Goal: Task Accomplishment & Management: Complete application form

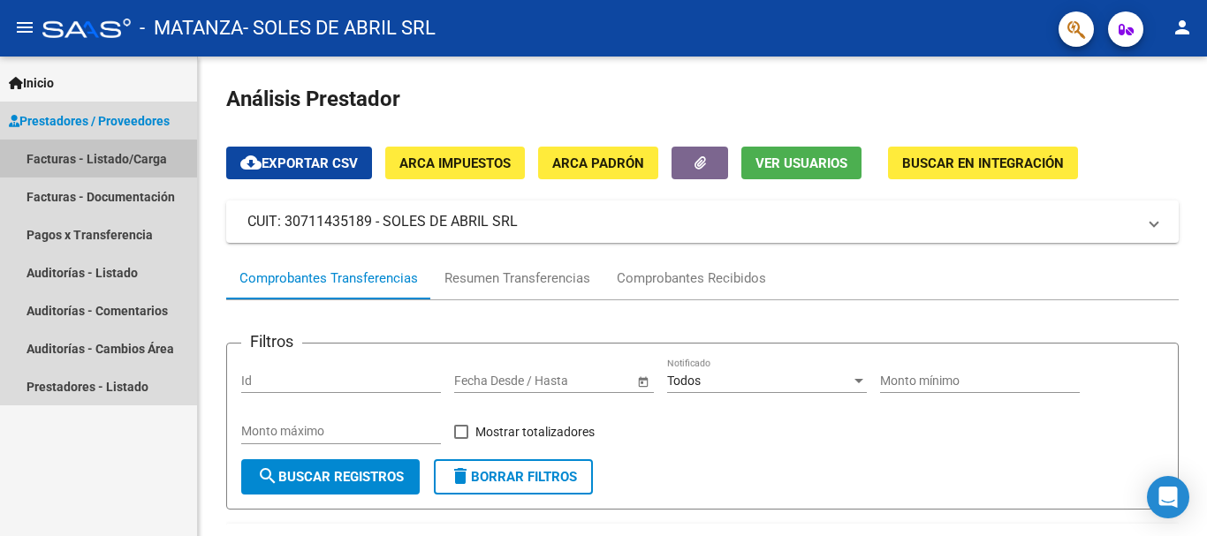
click at [66, 161] on link "Facturas - Listado/Carga" at bounding box center [98, 159] width 197 height 38
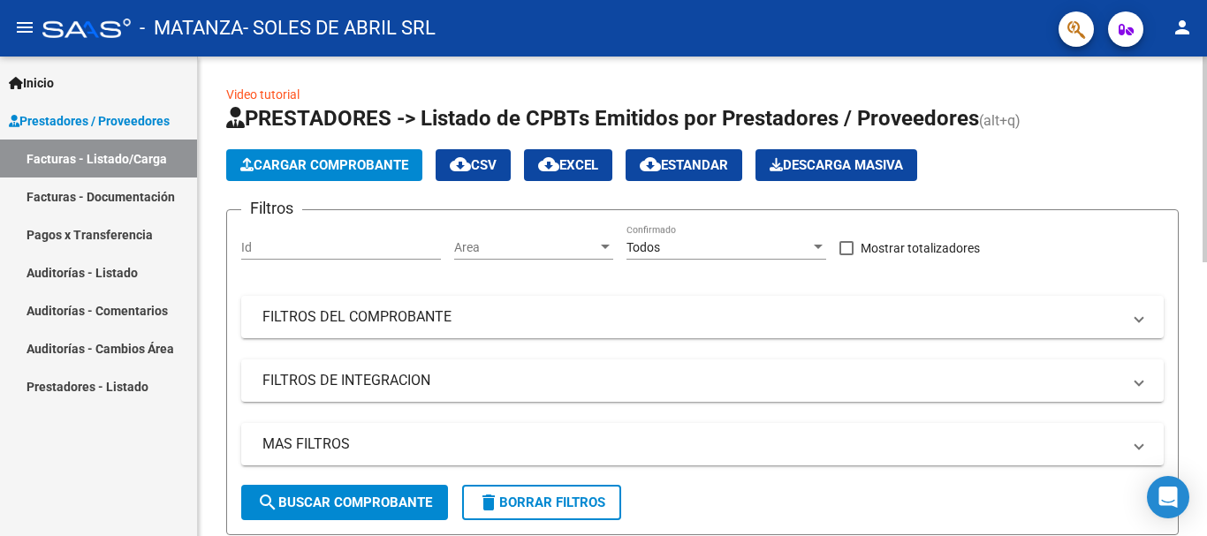
click at [253, 161] on icon "button" at bounding box center [246, 164] width 13 height 13
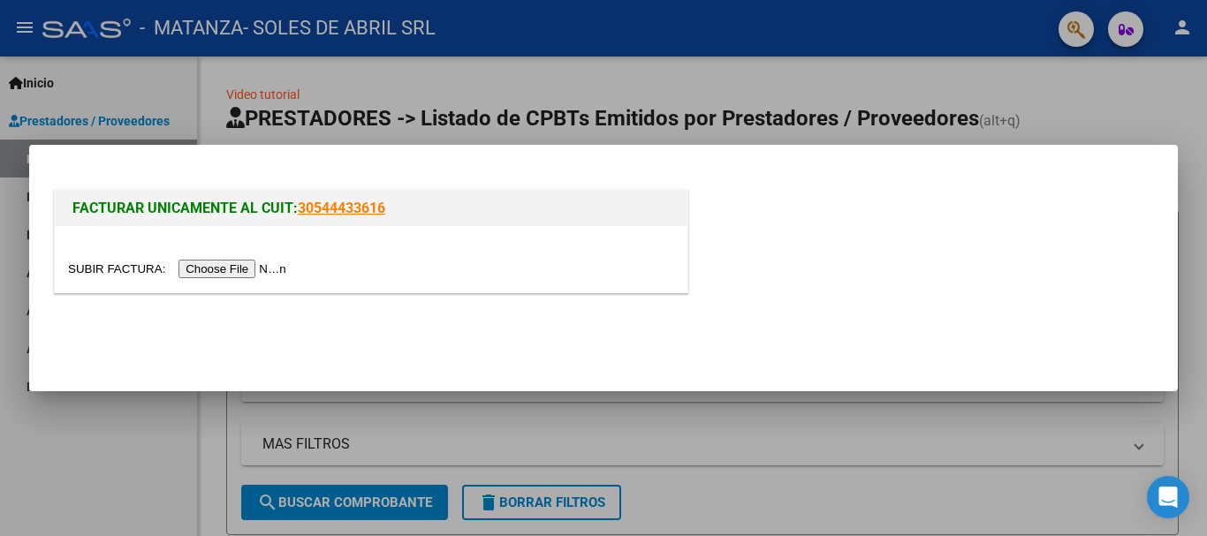
click at [216, 272] on input "file" at bounding box center [180, 269] width 224 height 19
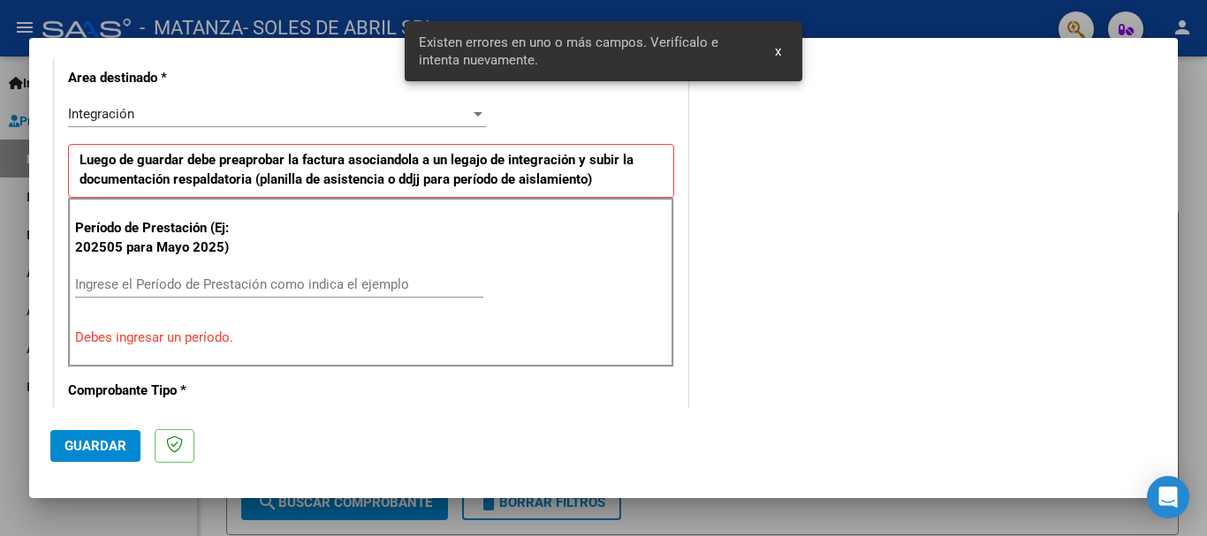
scroll to position [441, 0]
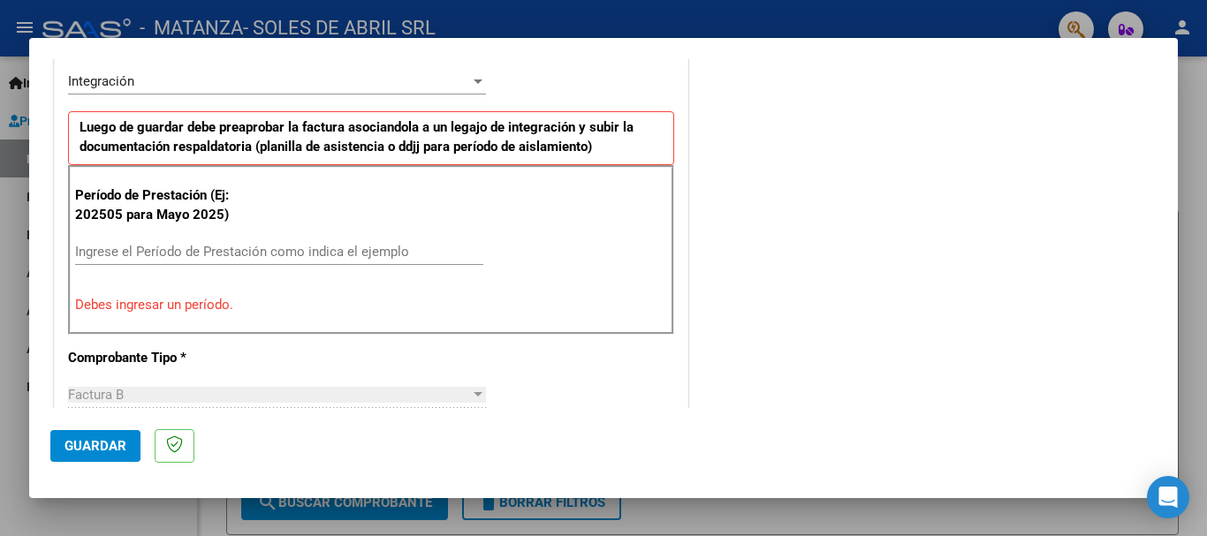
click at [148, 245] on input "Ingrese el Período de Prestación como indica el ejemplo" at bounding box center [279, 252] width 408 height 16
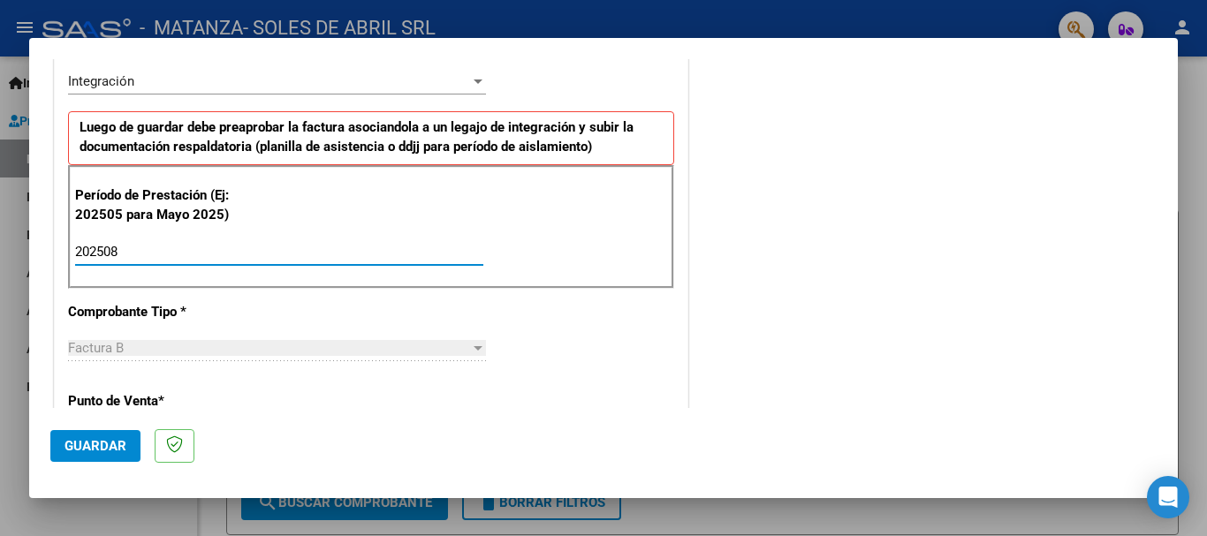
type input "202508"
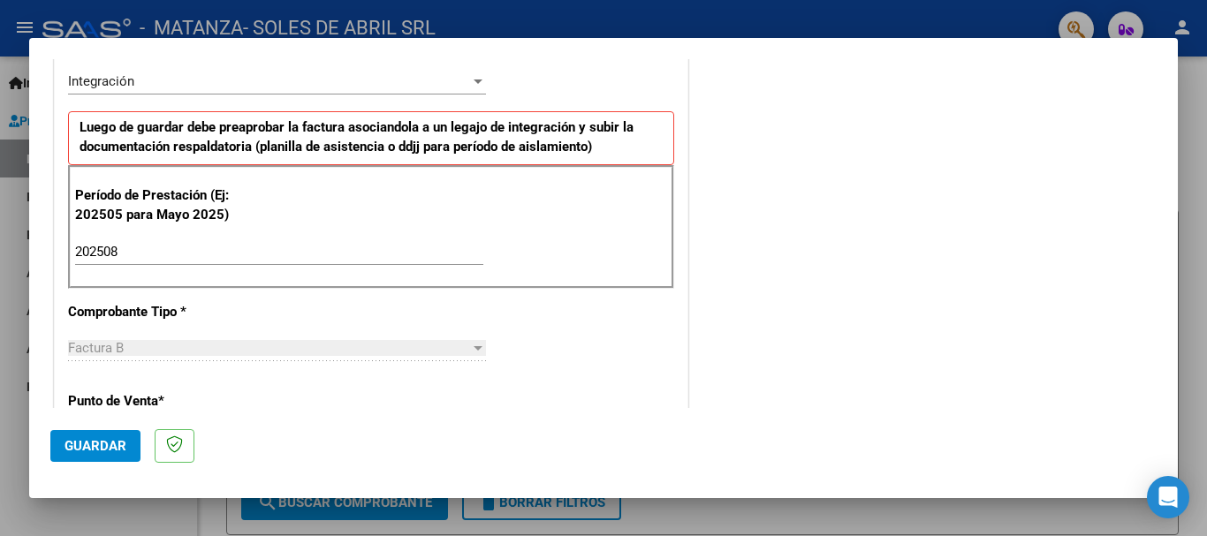
click at [208, 403] on p "Punto de Venta *" at bounding box center [159, 401] width 182 height 20
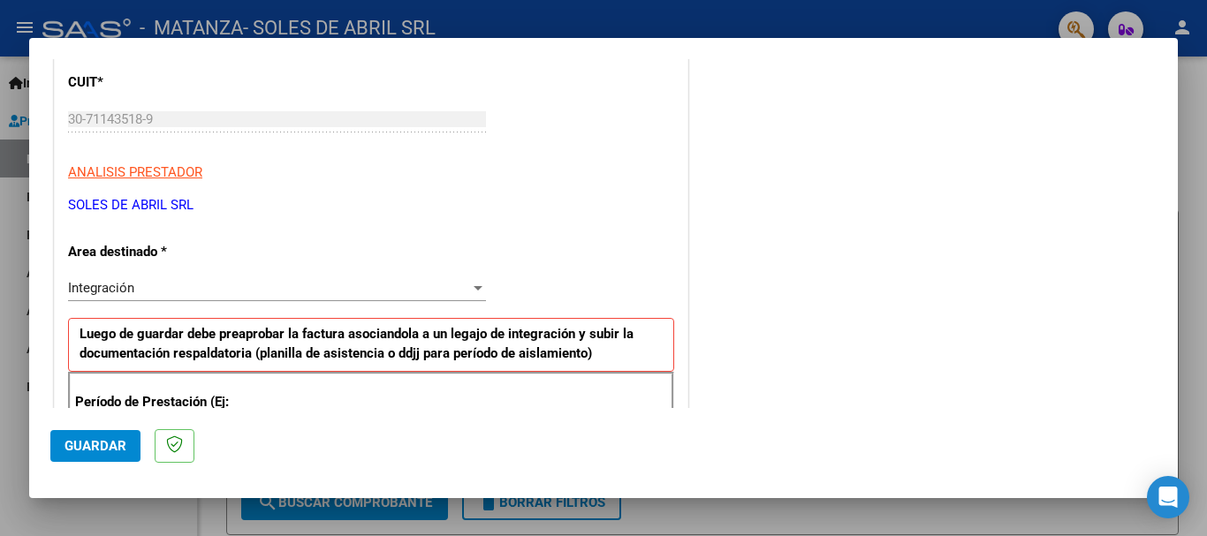
scroll to position [0, 0]
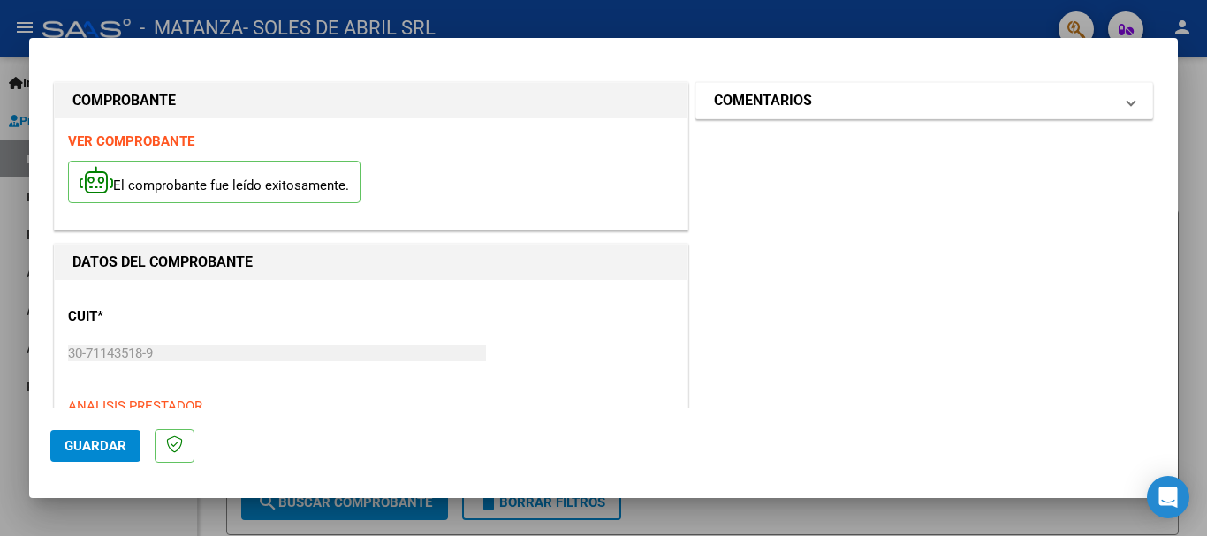
click at [800, 107] on h1 "COMENTARIOS" at bounding box center [763, 100] width 98 height 21
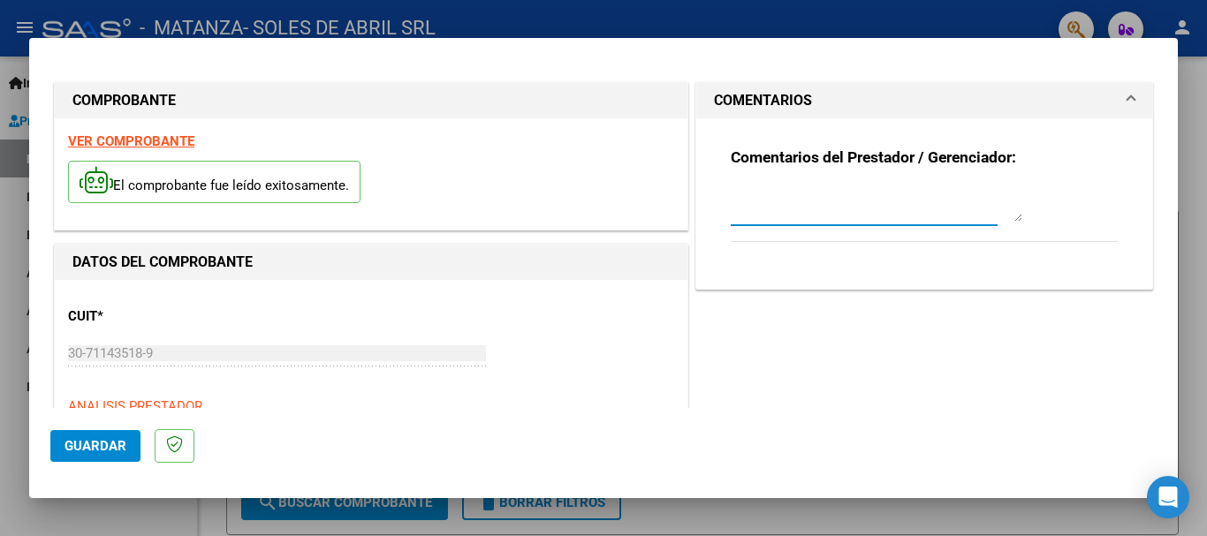
click at [782, 219] on textarea at bounding box center [877, 203] width 292 height 35
type textarea "PRESATACION CENTRO DE DIA [DATE] [PERSON_NAME] NARA"
click at [81, 458] on button "Guardar" at bounding box center [95, 446] width 90 height 32
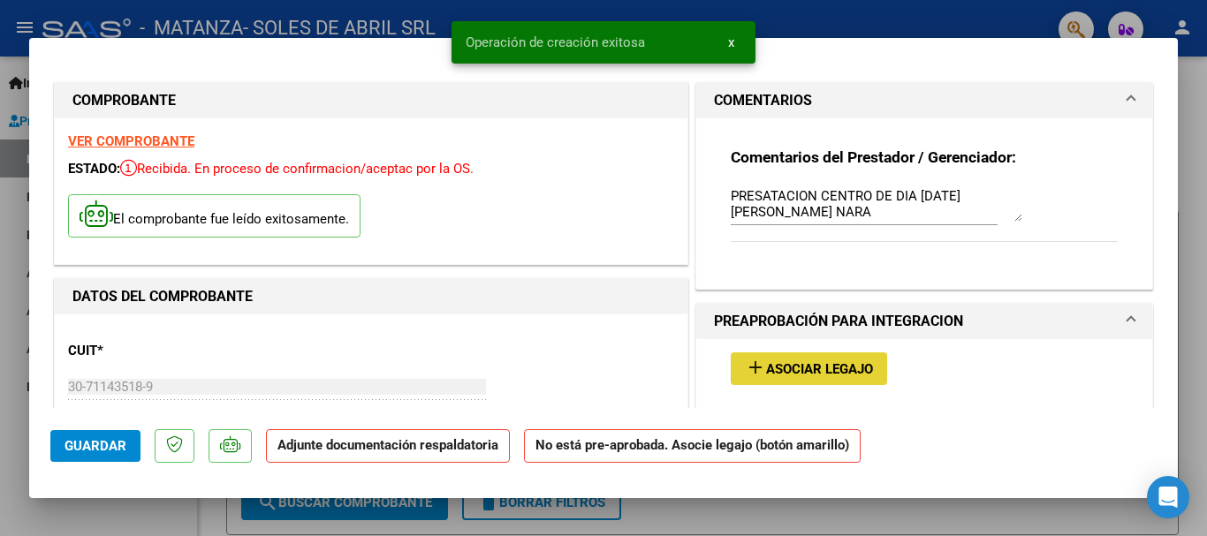
click at [850, 375] on span "Asociar Legajo" at bounding box center [819, 369] width 107 height 16
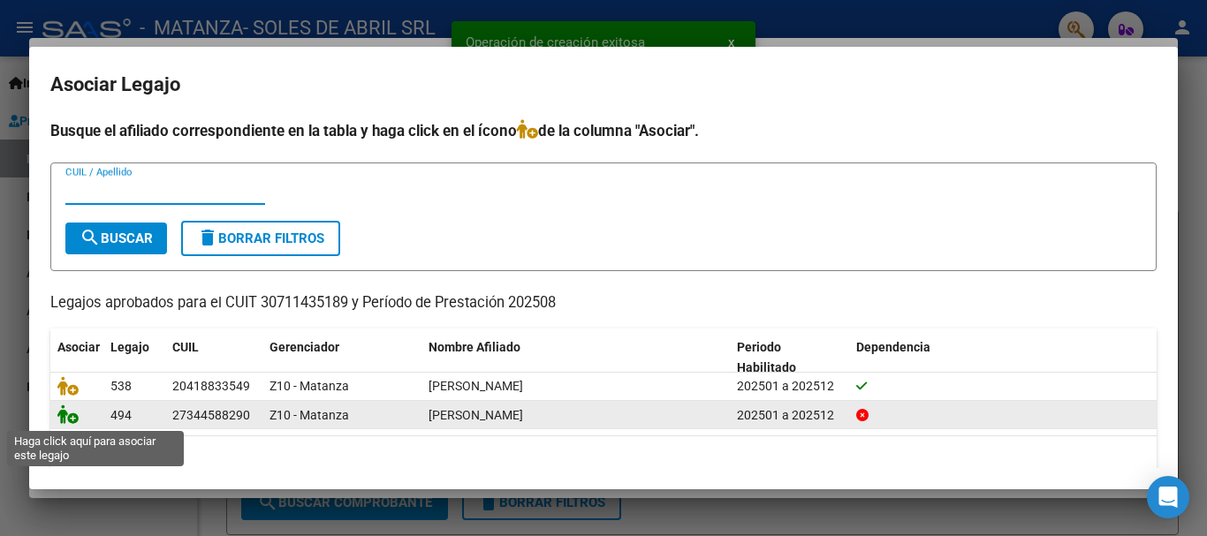
click at [69, 414] on icon at bounding box center [67, 414] width 21 height 19
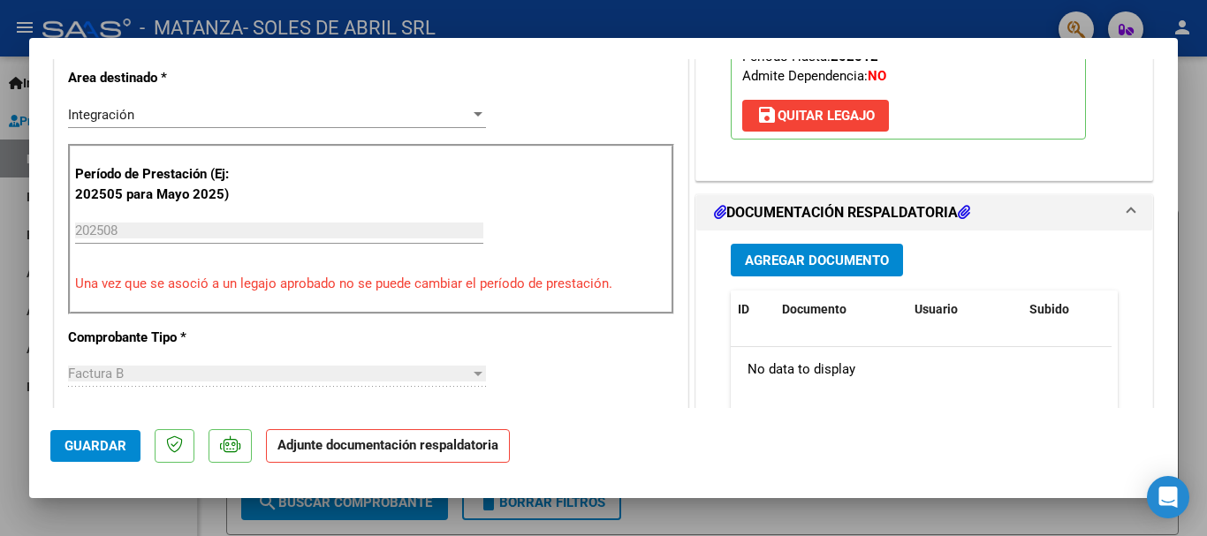
scroll to position [530, 0]
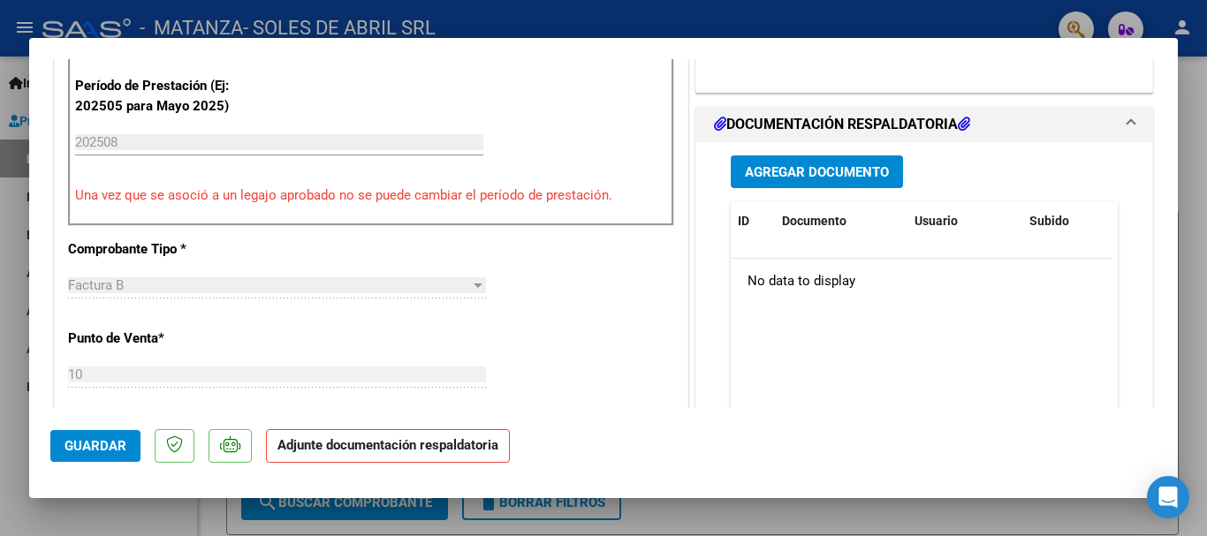
click at [795, 173] on span "Agregar Documento" at bounding box center [817, 172] width 144 height 16
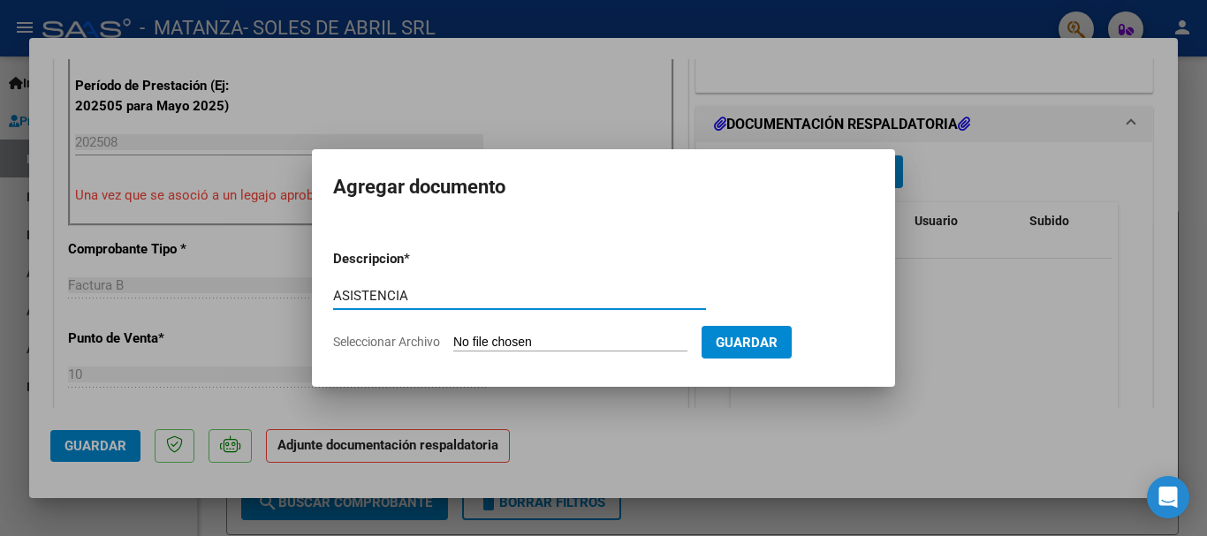
type input "ASISTENCIA"
click at [431, 341] on span "Seleccionar Archivo" at bounding box center [386, 342] width 107 height 14
click at [453, 341] on input "Seleccionar Archivo" at bounding box center [570, 343] width 234 height 17
type input "C:\fakepath\[GEOGRAPHIC_DATA] [DATE].pdf"
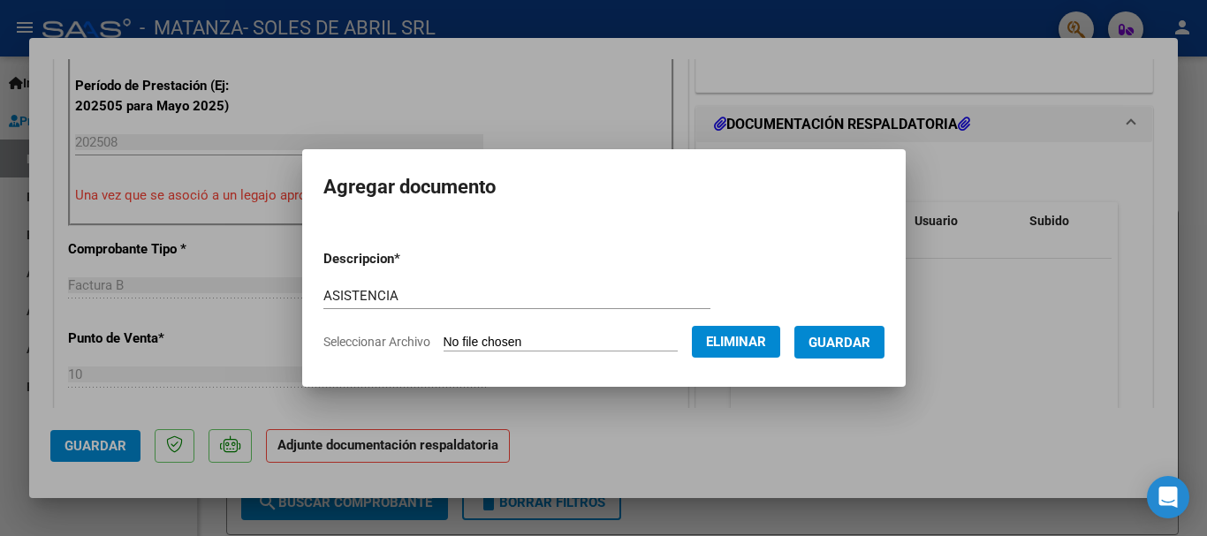
click at [849, 347] on span "Guardar" at bounding box center [839, 343] width 62 height 16
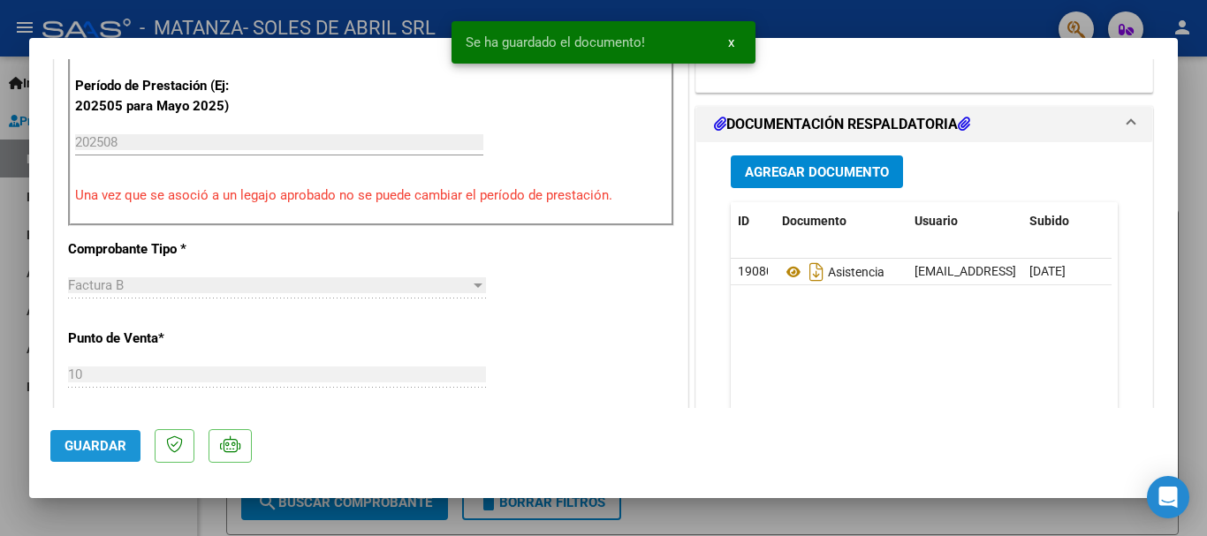
click at [97, 450] on span "Guardar" at bounding box center [95, 446] width 62 height 16
drag, startPoint x: 116, startPoint y: 508, endPoint x: 102, endPoint y: 511, distance: 13.5
click at [115, 508] on div at bounding box center [603, 268] width 1207 height 536
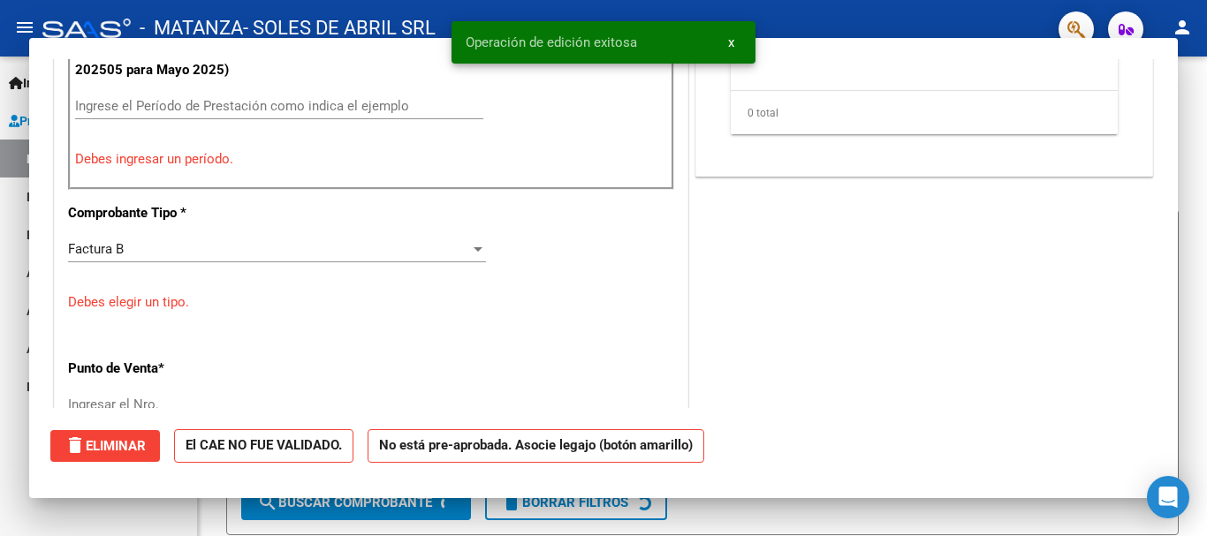
scroll to position [0, 0]
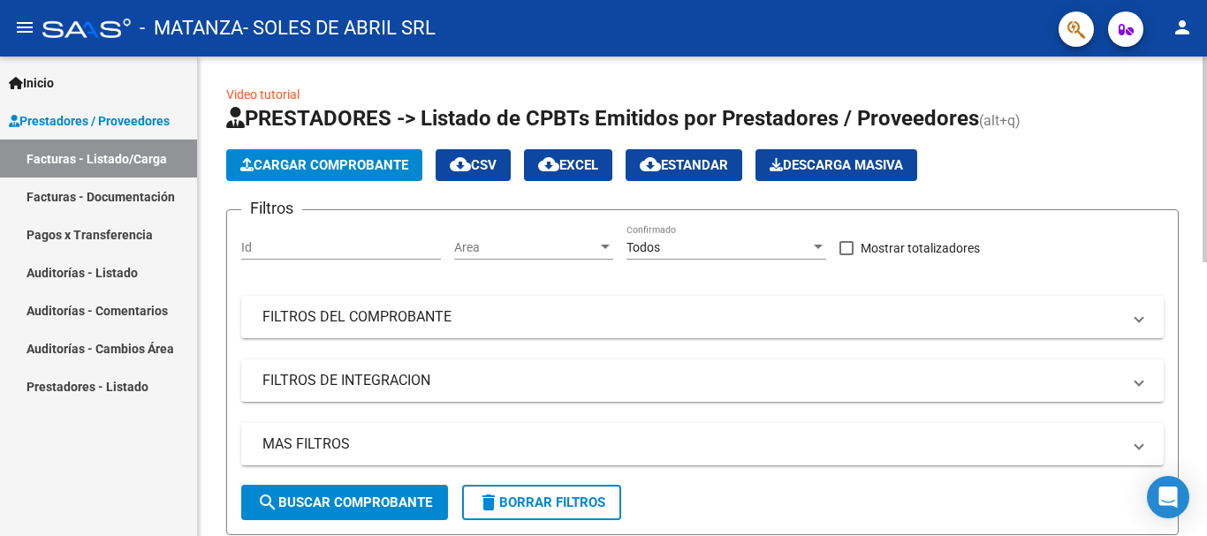
click at [305, 160] on span "Cargar Comprobante" at bounding box center [324, 165] width 168 height 16
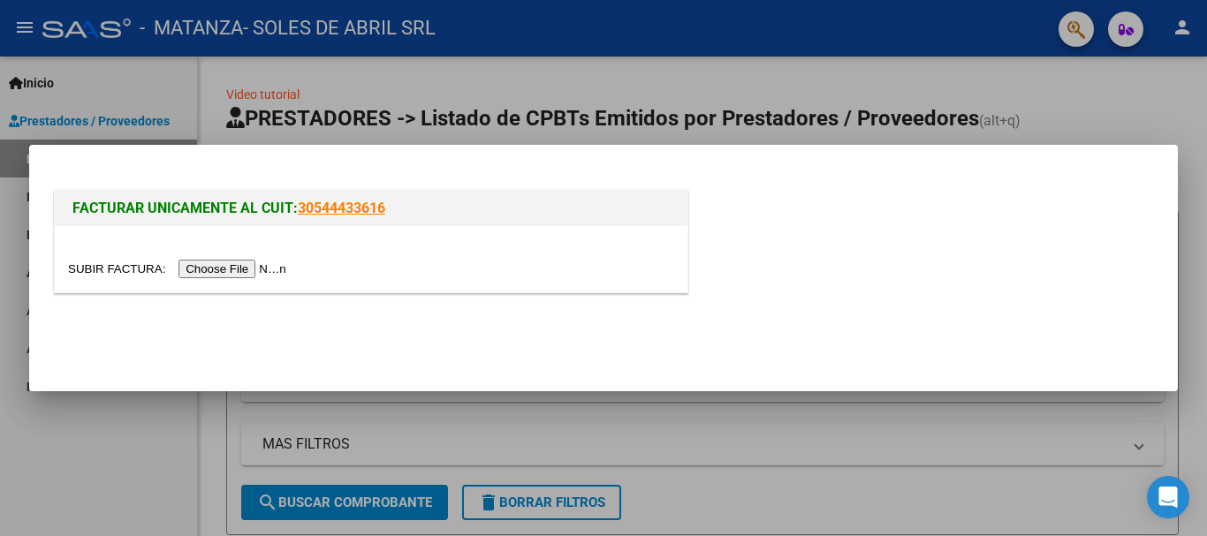
click at [186, 264] on input "file" at bounding box center [180, 269] width 224 height 19
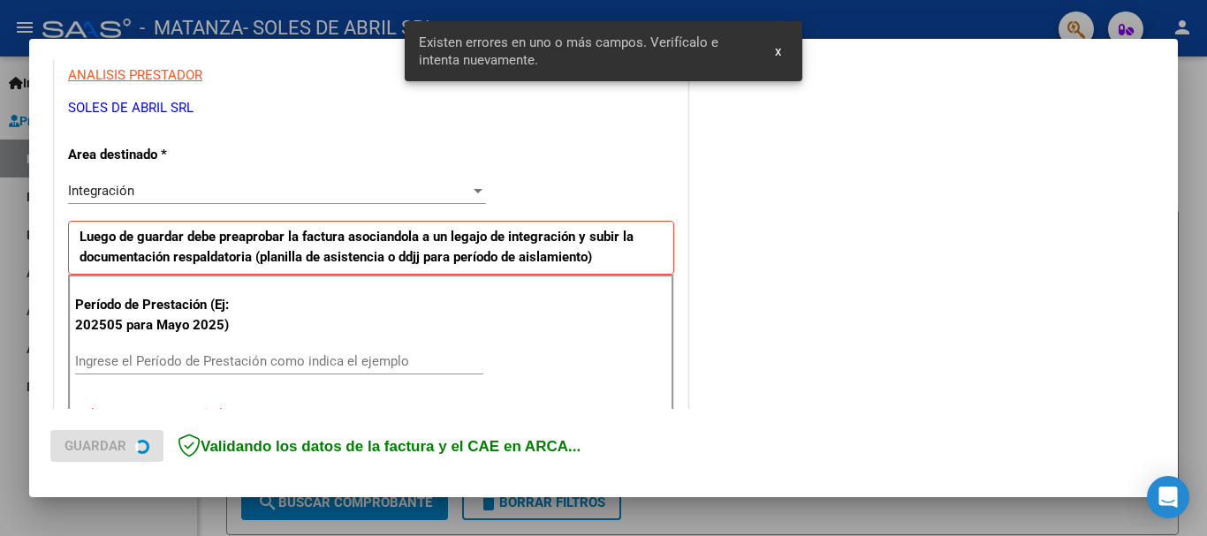
scroll to position [408, 0]
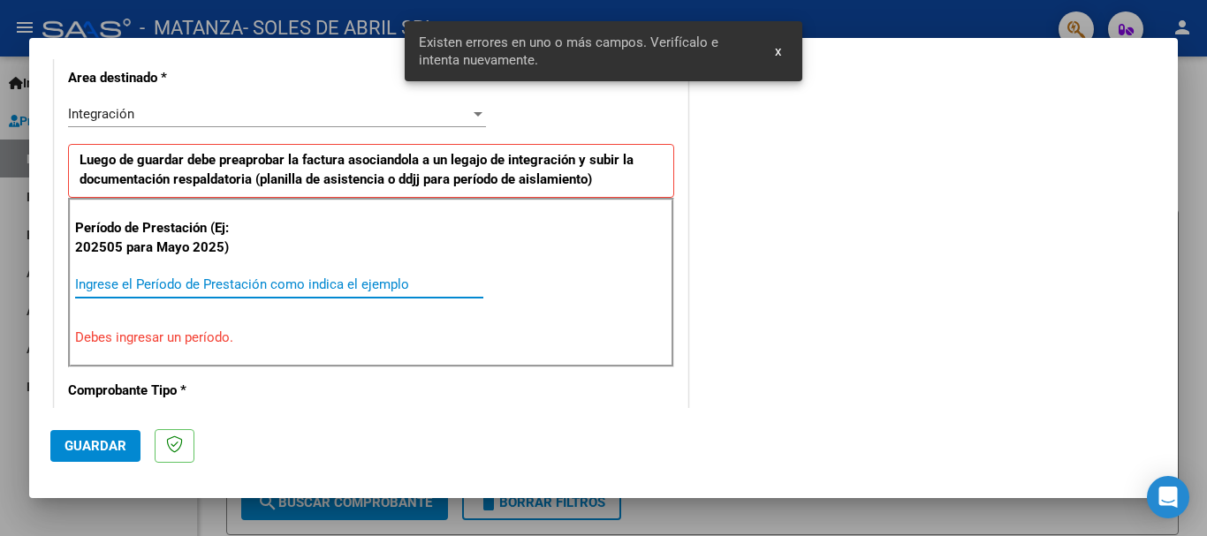
click at [229, 282] on input "Ingrese el Período de Prestación como indica el ejemplo" at bounding box center [279, 285] width 408 height 16
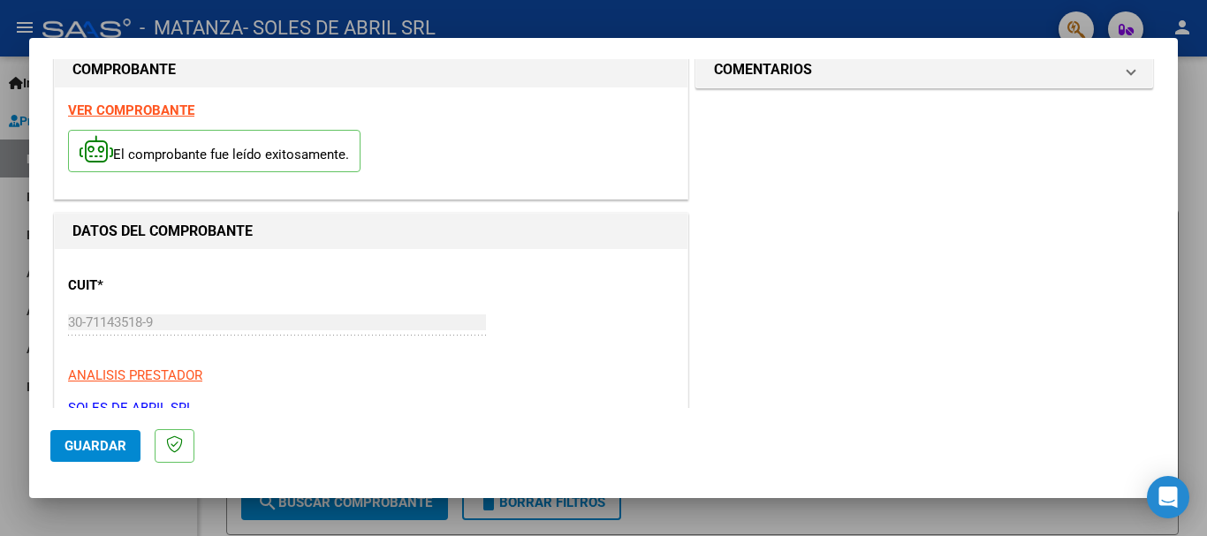
scroll to position [0, 0]
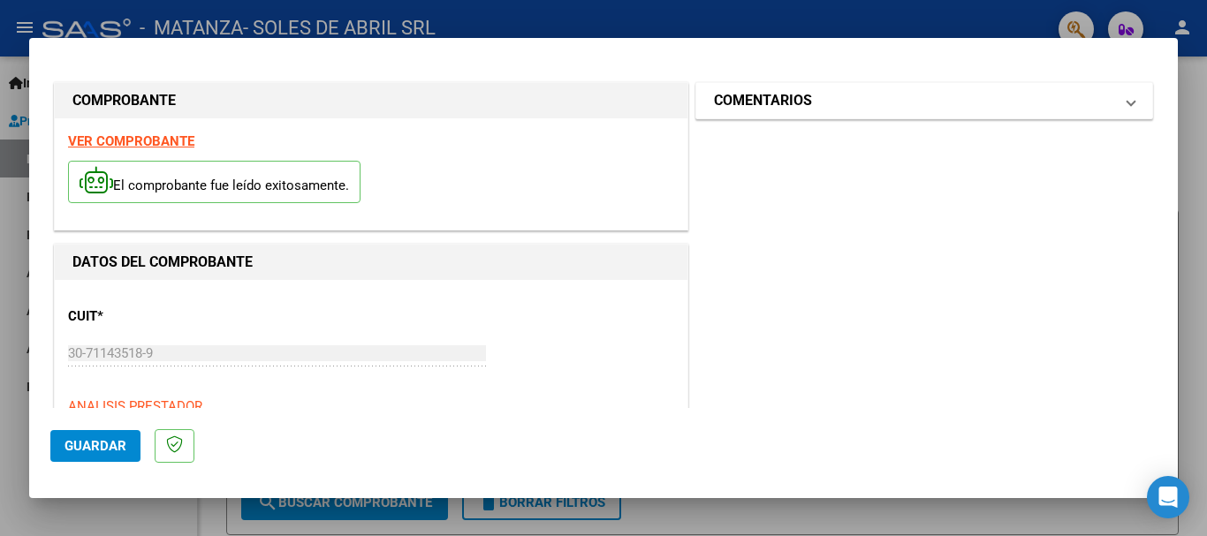
type input "202508"
click at [889, 87] on mat-expansion-panel-header "COMENTARIOS" at bounding box center [924, 100] width 456 height 35
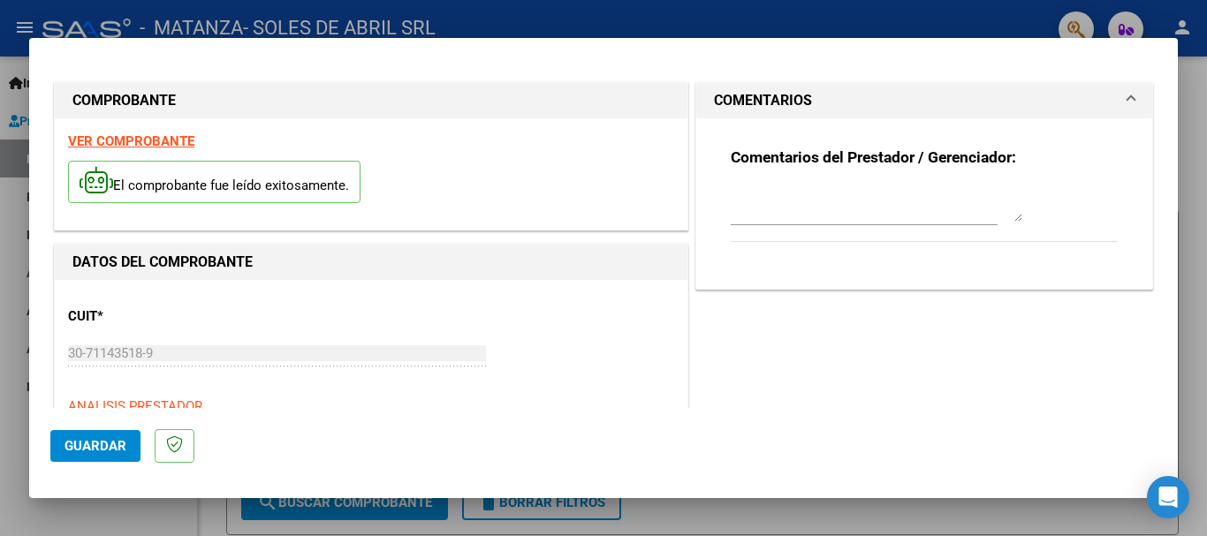
click at [904, 214] on textarea at bounding box center [877, 203] width 292 height 35
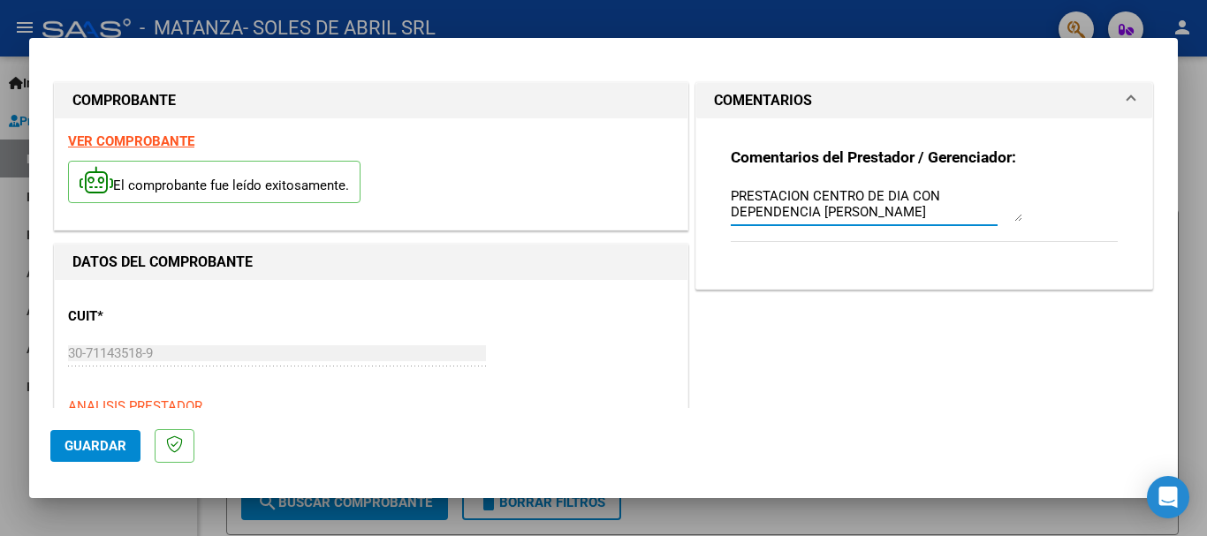
type textarea "PRESTACION CENTRO DE DIA CON DEPENDENCIA [PERSON_NAME]"
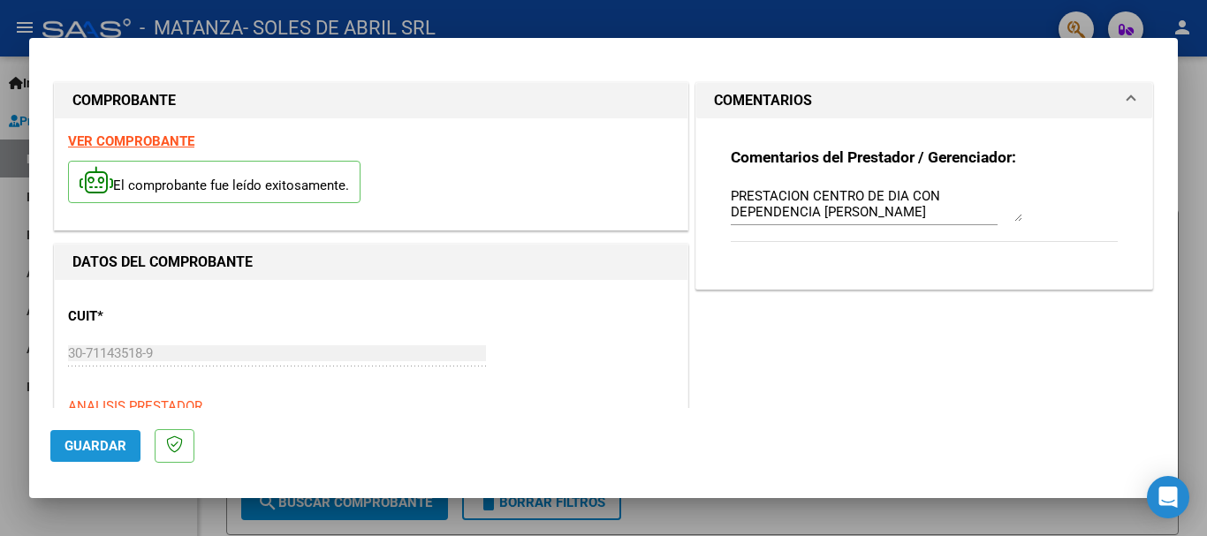
click at [89, 450] on span "Guardar" at bounding box center [95, 446] width 62 height 16
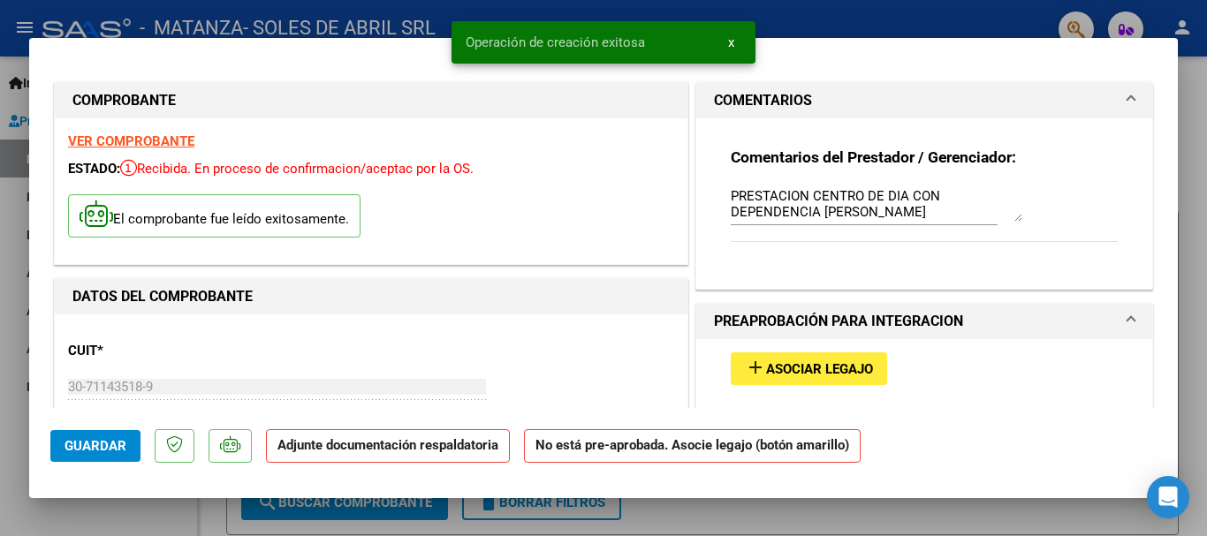
click at [817, 370] on span "Asociar Legajo" at bounding box center [819, 369] width 107 height 16
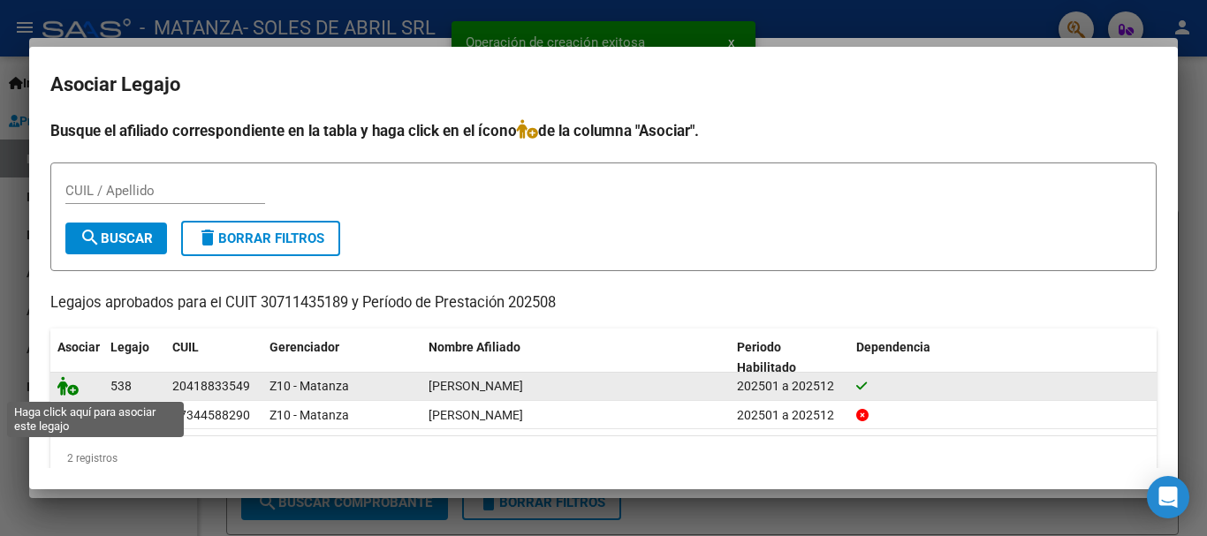
click at [73, 383] on icon at bounding box center [67, 385] width 21 height 19
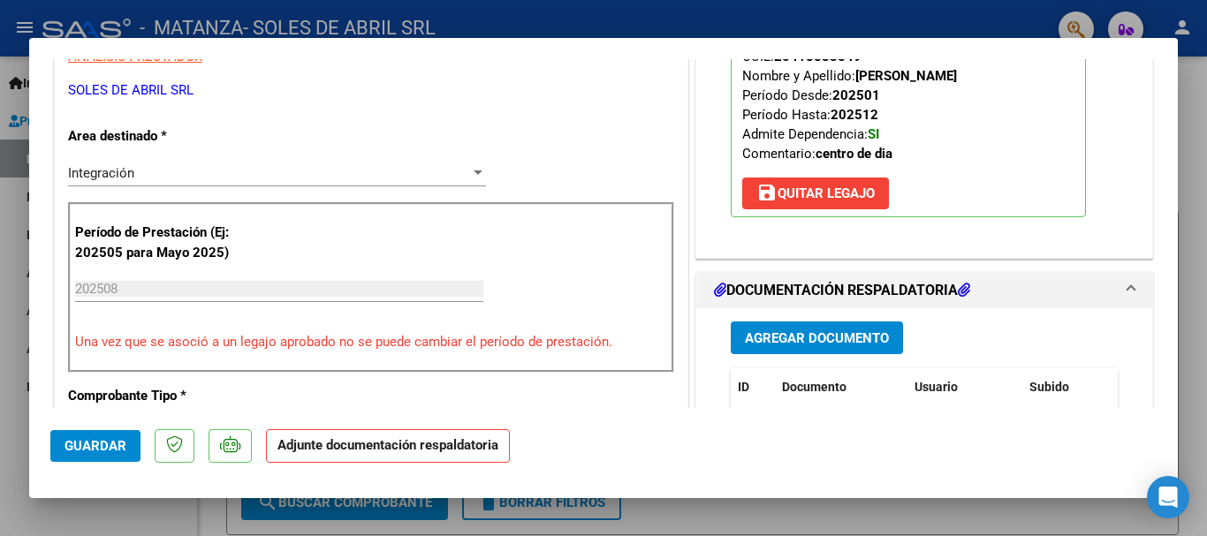
scroll to position [442, 0]
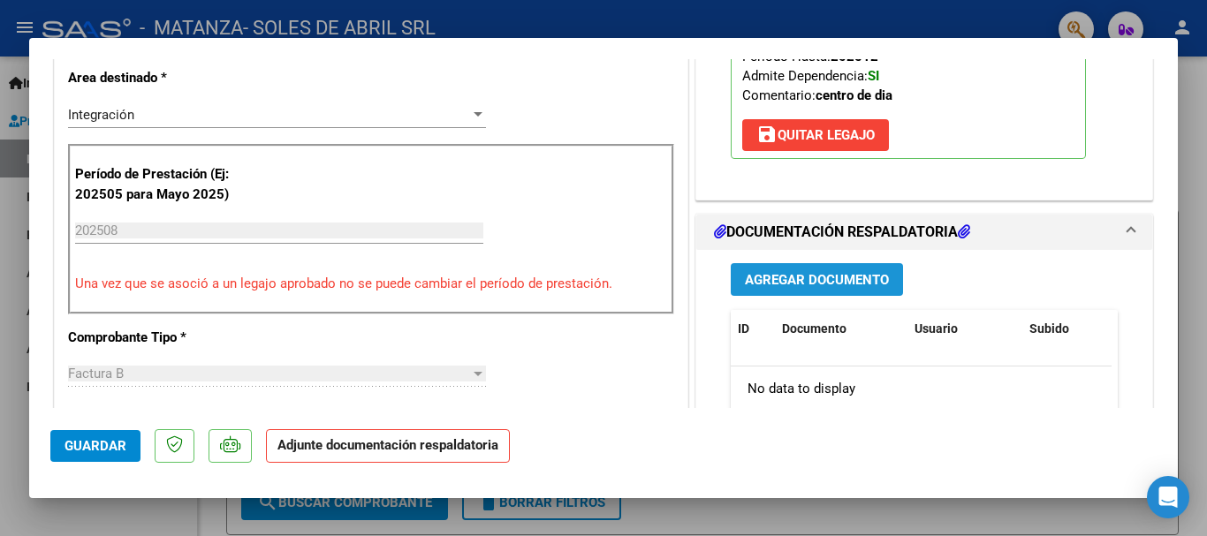
click at [791, 276] on span "Agregar Documento" at bounding box center [817, 280] width 144 height 16
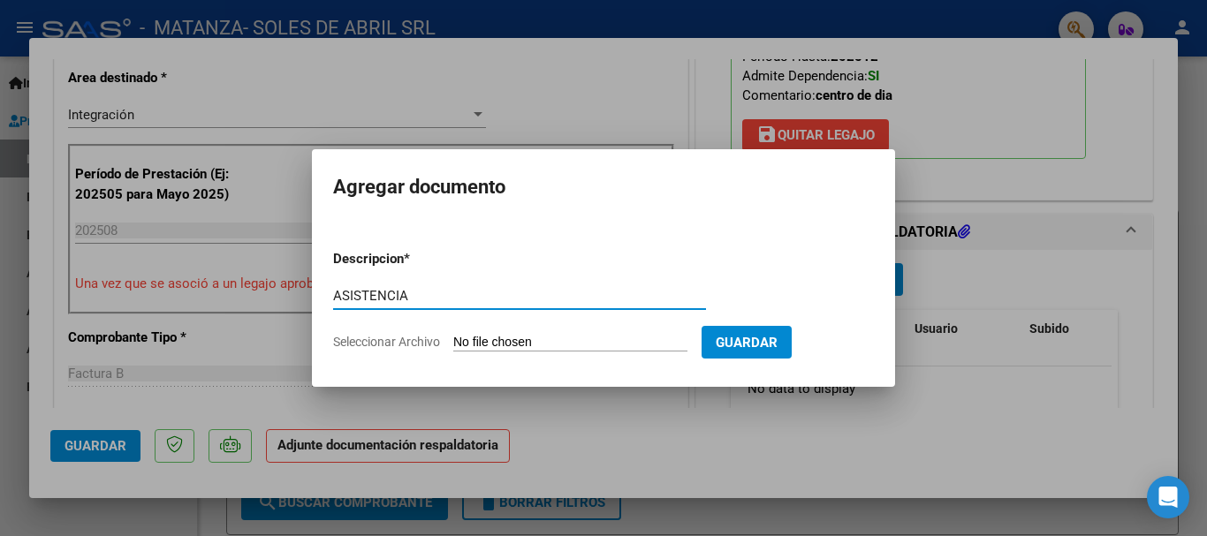
type input "ASISTENCIA"
click at [479, 344] on input "Seleccionar Archivo" at bounding box center [570, 343] width 234 height 17
type input "C:\fakepath\PINEDA [DATE].pdf"
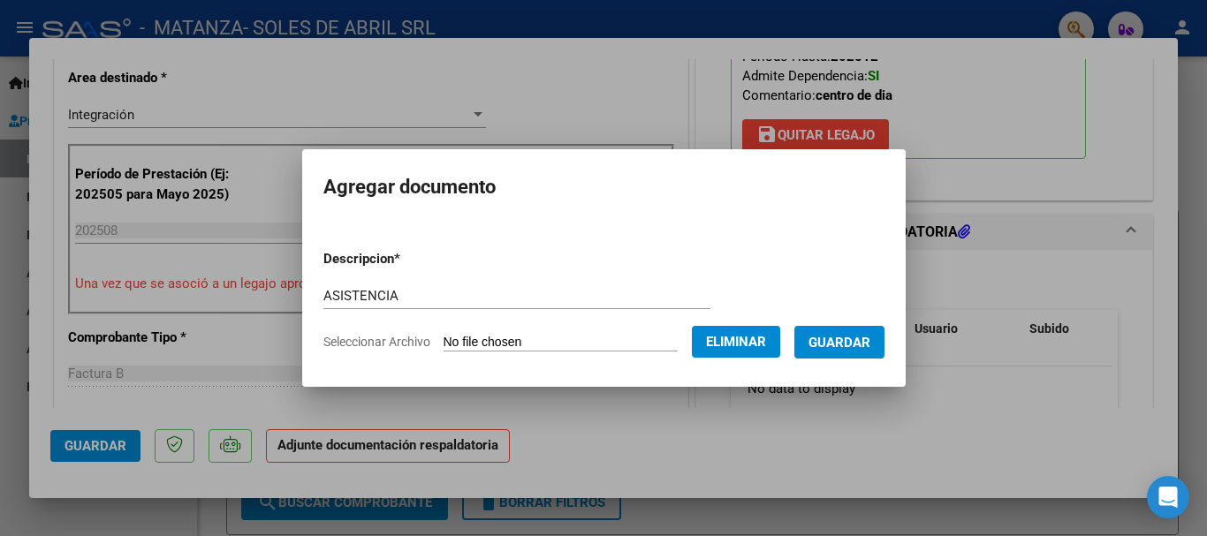
click at [849, 346] on span "Guardar" at bounding box center [839, 343] width 62 height 16
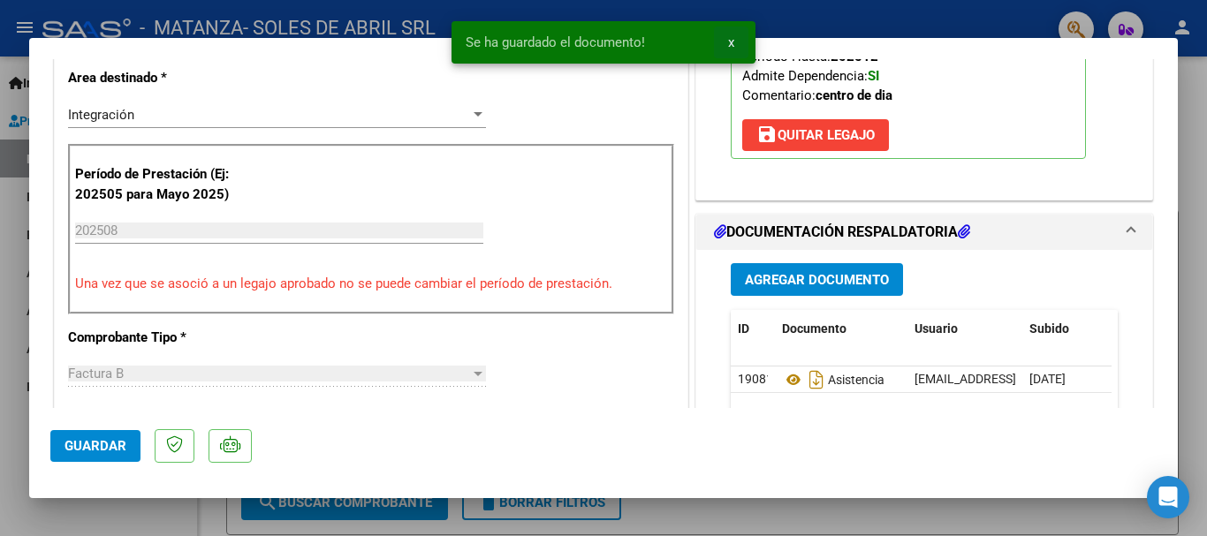
click at [733, 40] on span "x" at bounding box center [731, 42] width 6 height 16
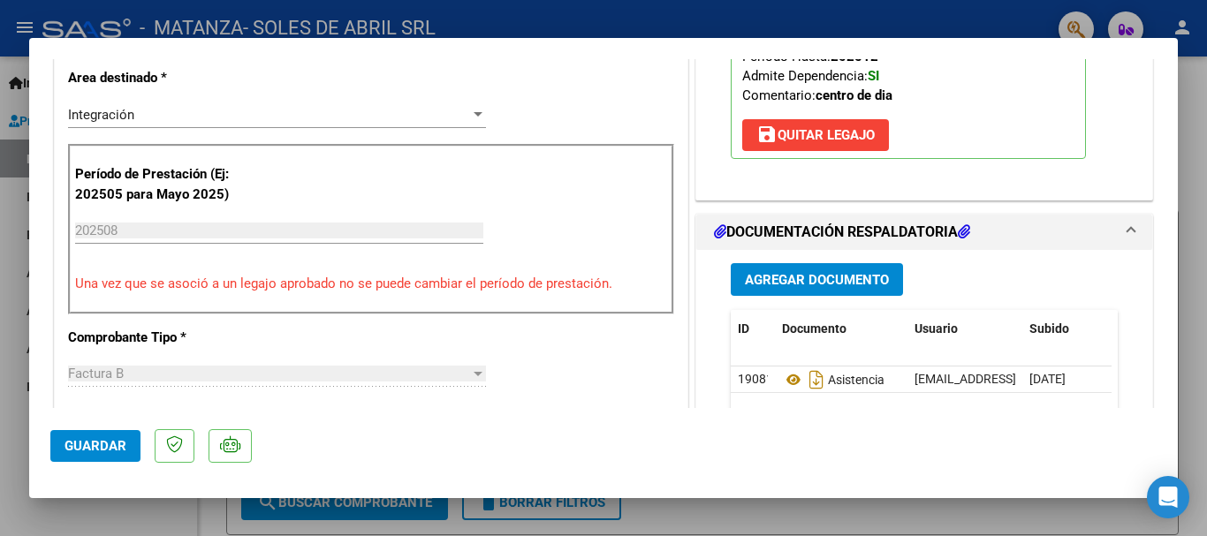
click at [81, 441] on span "Guardar" at bounding box center [95, 446] width 62 height 16
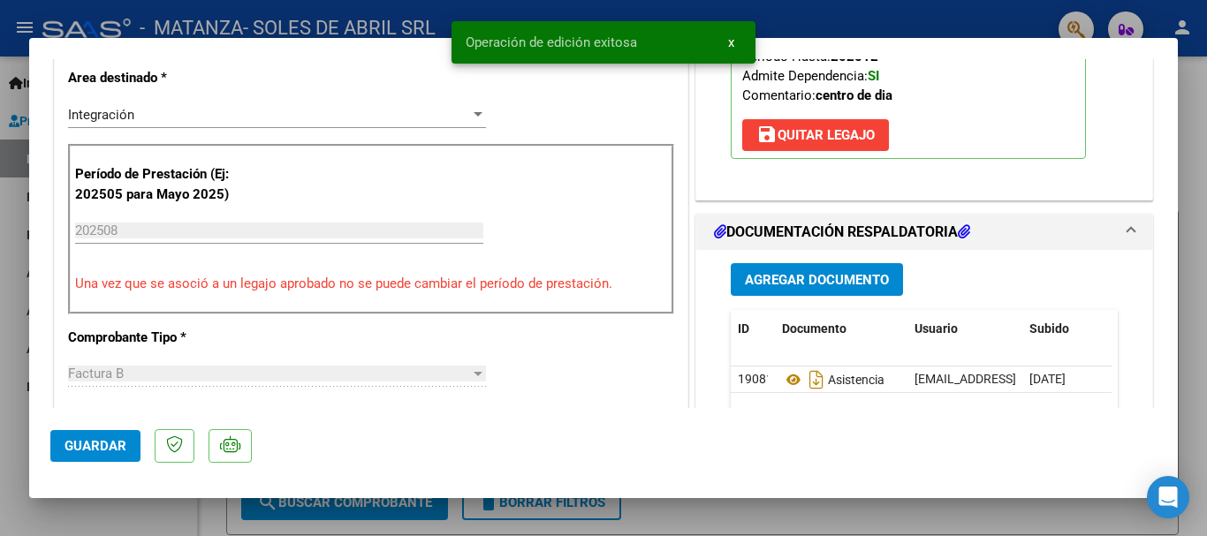
click at [807, 19] on div at bounding box center [603, 268] width 1207 height 536
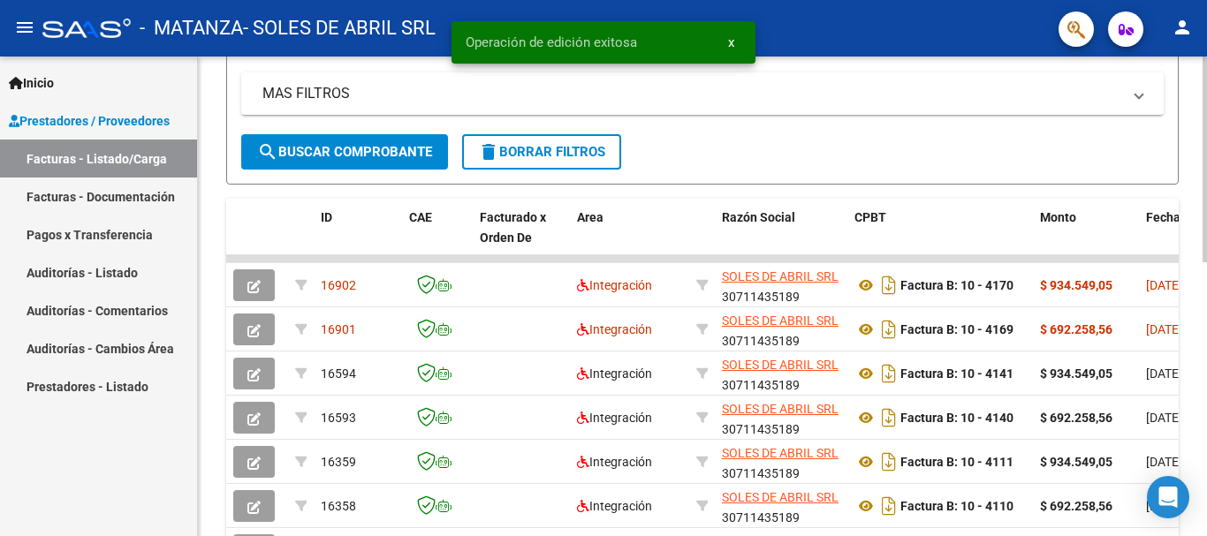
scroll to position [353, 0]
